Goal: Task Accomplishment & Management: Complete application form

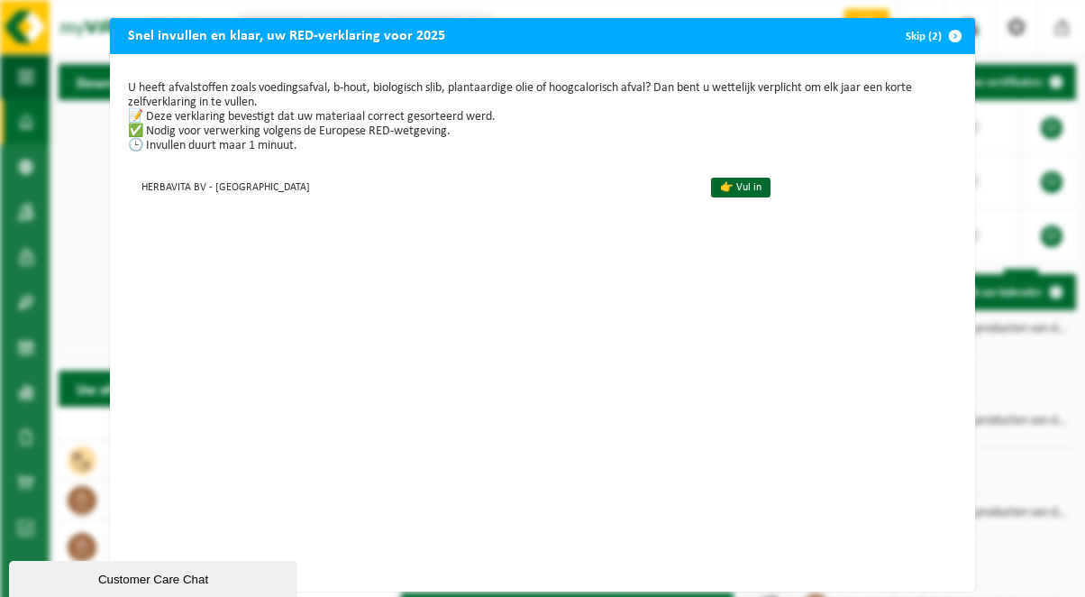
click at [948, 34] on span "button" at bounding box center [955, 36] width 36 height 36
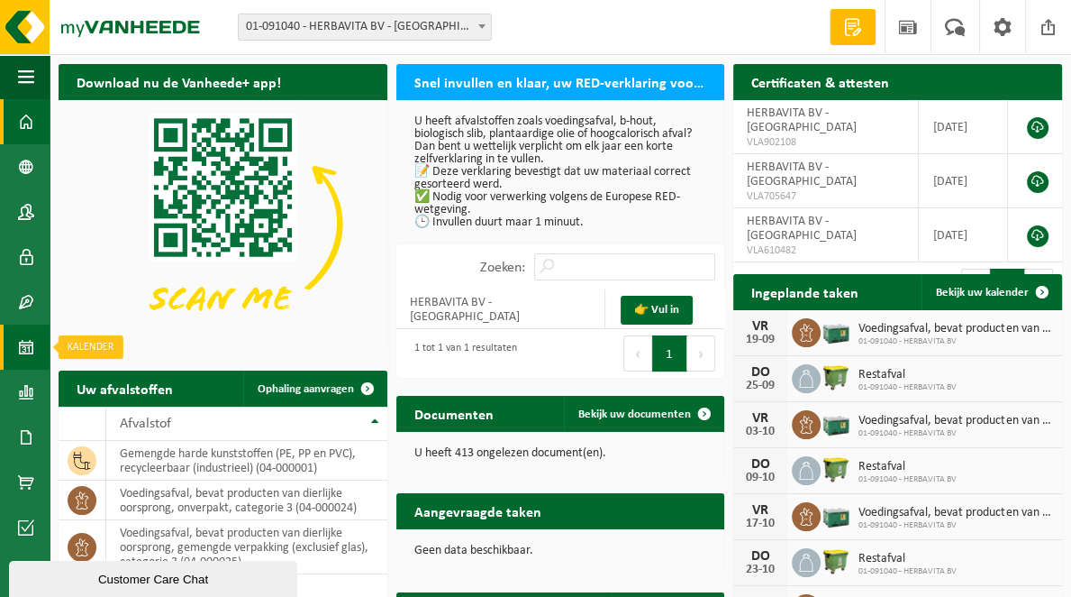
click at [33, 349] on span at bounding box center [26, 346] width 16 height 45
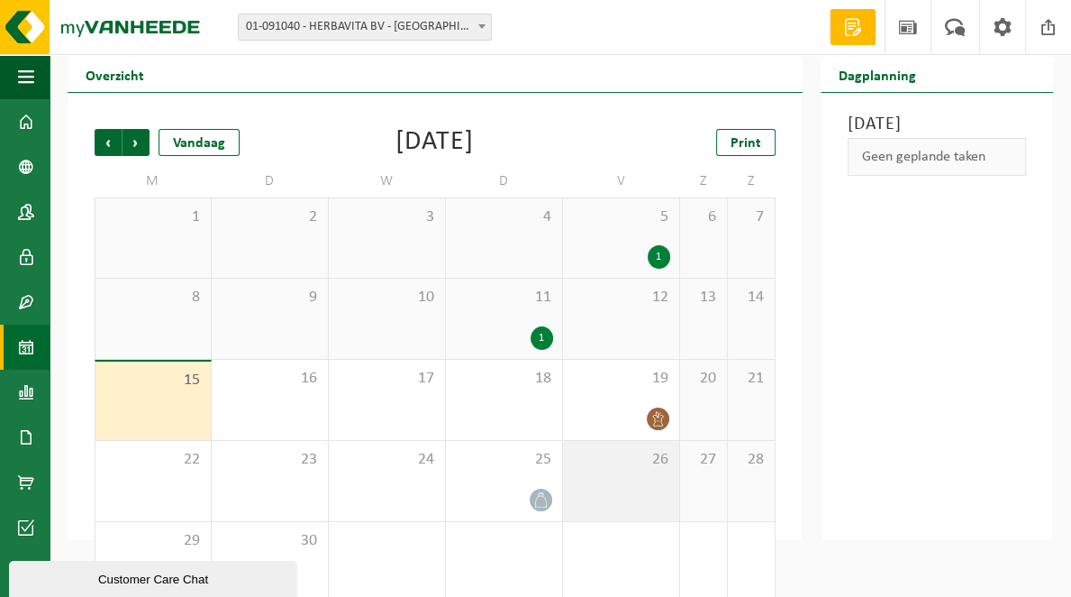
scroll to position [71, 0]
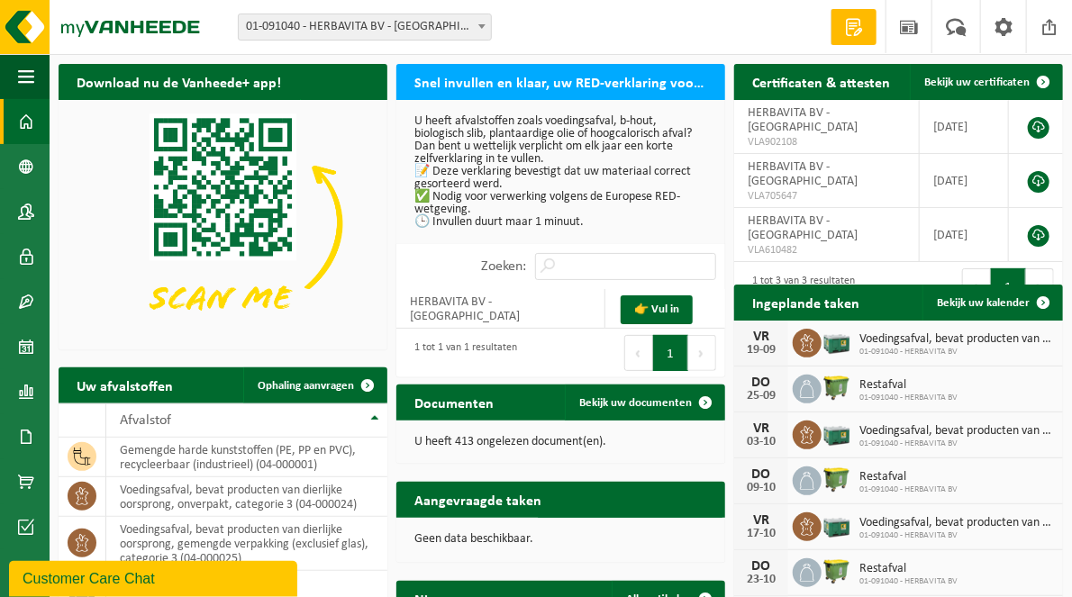
click at [569, 79] on h2 "Snel invullen en klaar, uw RED-verklaring voor 2025" at bounding box center [561, 81] width 329 height 35
click at [674, 307] on link "👉 Vul in" at bounding box center [657, 310] width 72 height 29
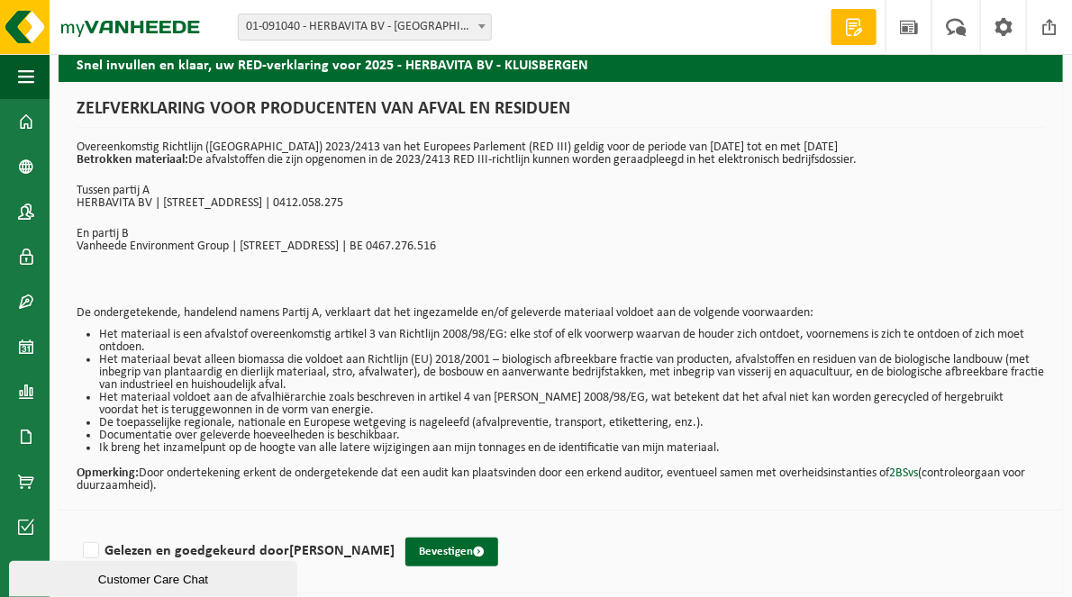
scroll to position [22, 0]
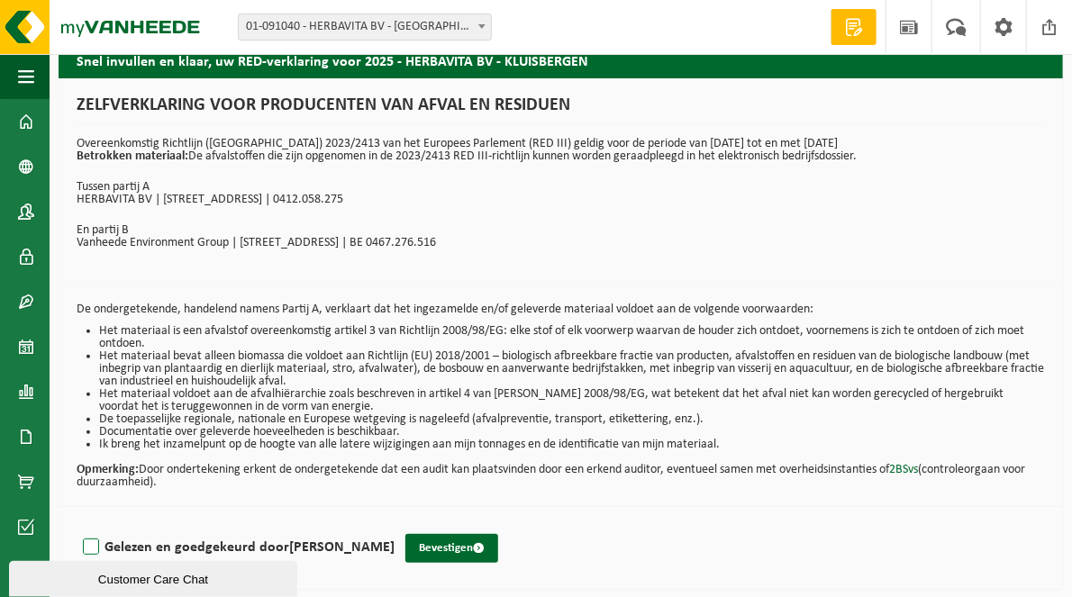
drag, startPoint x: 96, startPoint y: 548, endPoint x: 151, endPoint y: 551, distance: 55.0
click at [96, 548] on label "Gelezen en goedgekeurd door Priscilla Vanhaverbeke" at bounding box center [236, 547] width 315 height 27
click at [395, 525] on input "Gelezen en goedgekeurd door Priscilla Vanhaverbeke" at bounding box center [395, 524] width 1 height 1
checkbox input "true"
click at [470, 547] on button "Bevestigen" at bounding box center [452, 548] width 93 height 29
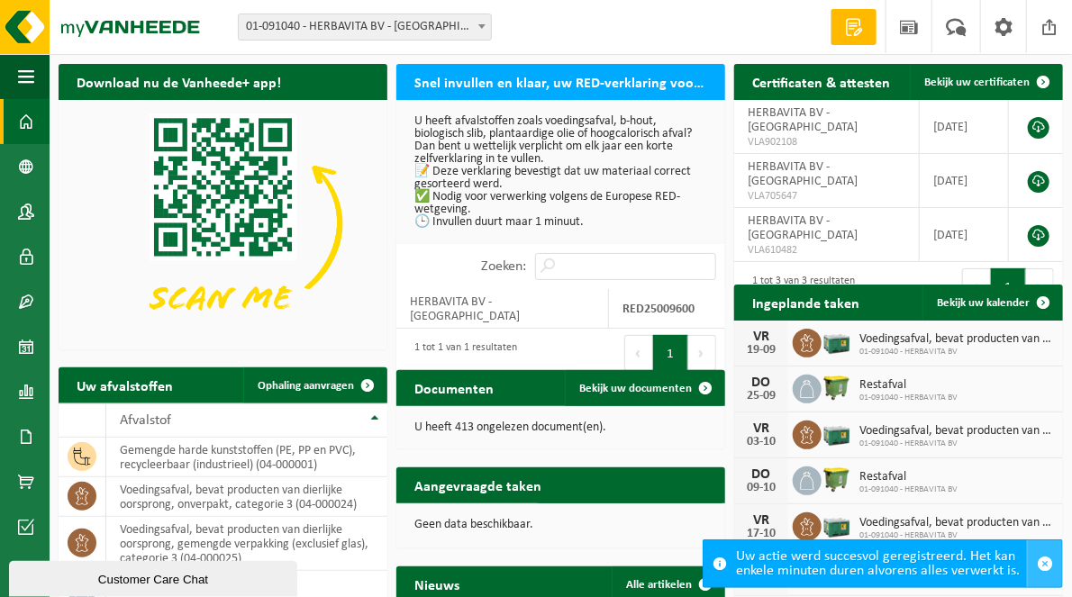
click at [1048, 563] on span "button" at bounding box center [1045, 564] width 16 height 16
